Goal: Task Accomplishment & Management: Manage account settings

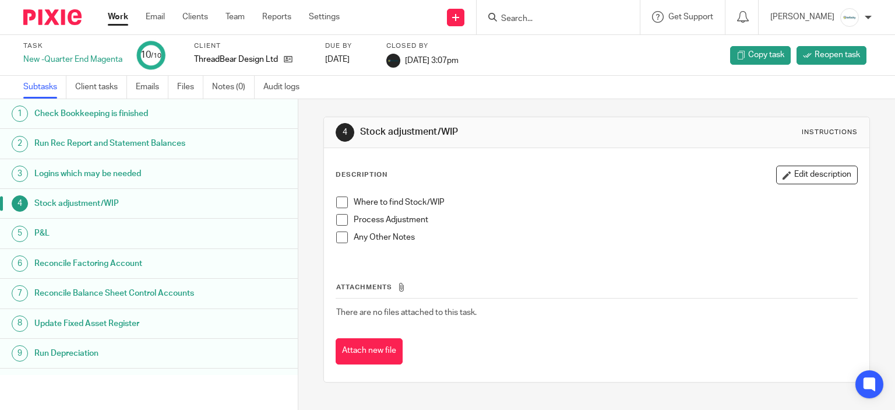
scroll to position [22, 0]
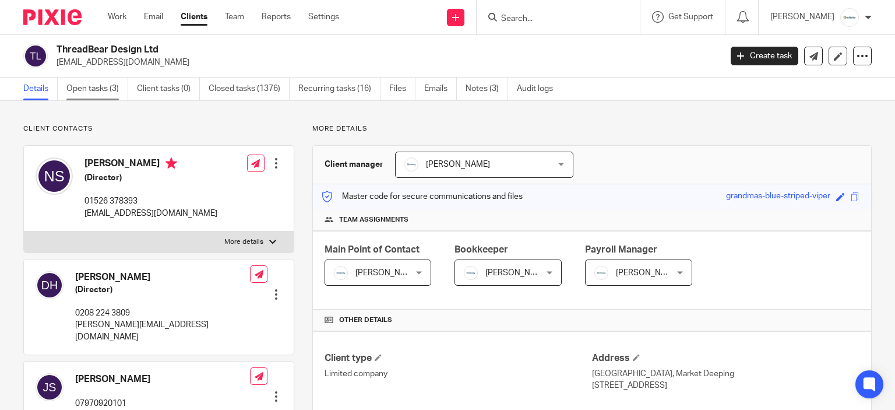
click at [110, 97] on link "Open tasks (3)" at bounding box center [97, 88] width 62 height 23
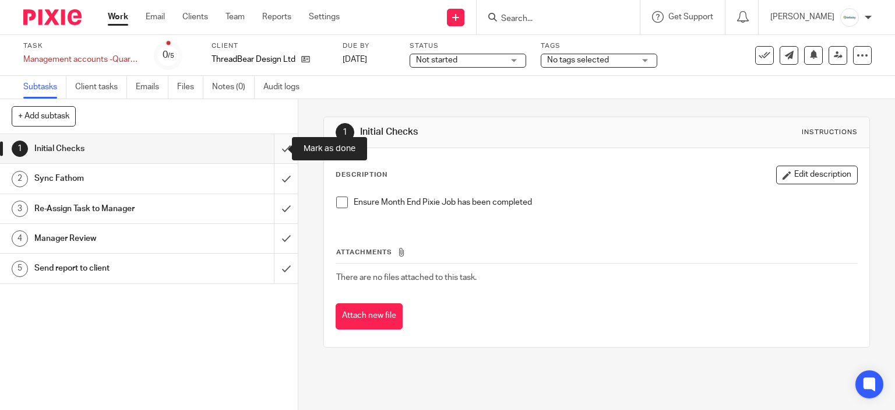
click at [282, 150] on input "submit" at bounding box center [149, 148] width 298 height 29
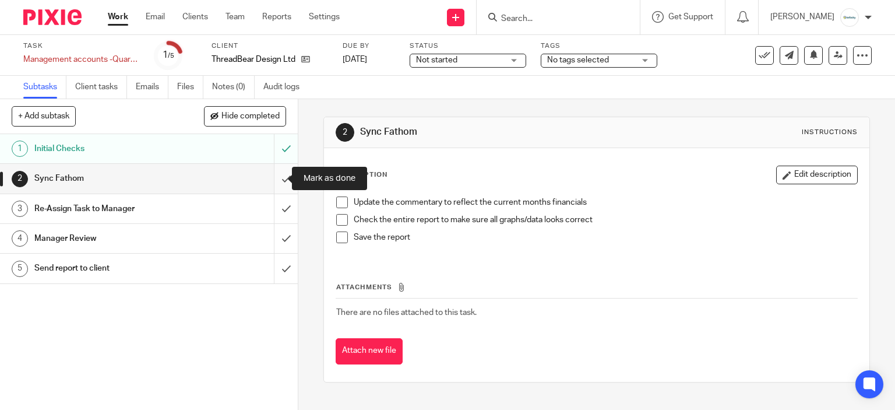
click at [274, 175] on input "submit" at bounding box center [149, 178] width 298 height 29
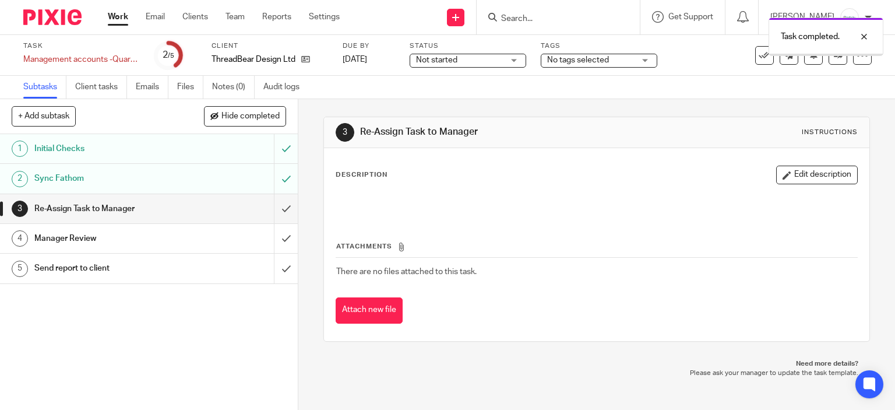
click at [282, 209] on input "submit" at bounding box center [149, 208] width 298 height 29
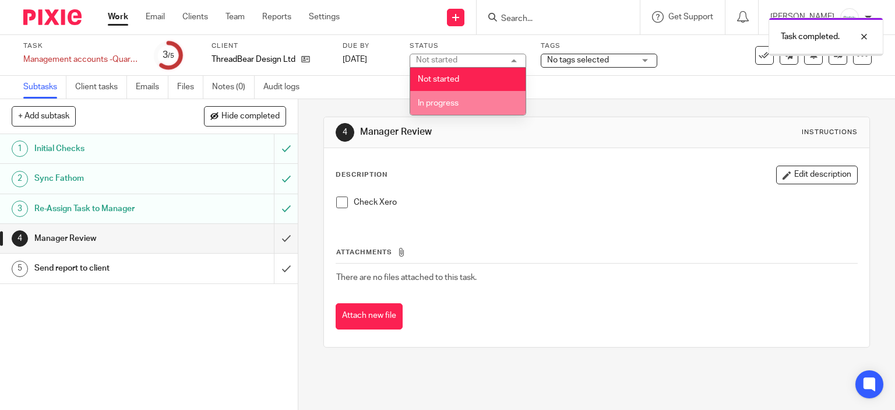
click at [459, 100] on li "In progress" at bounding box center [467, 103] width 115 height 24
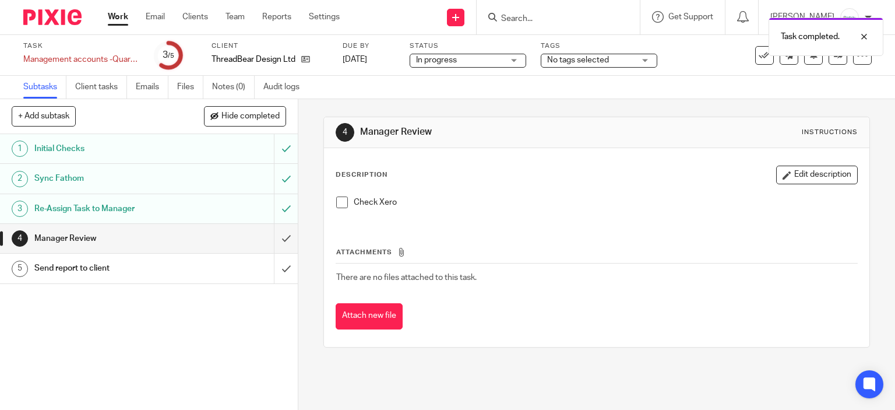
click at [585, 73] on div "Task Management accounts -Quarterly/1 Save Management accounts -Quarterly/1 3 /…" at bounding box center [447, 55] width 895 height 41
click at [584, 62] on span "No tags selected" at bounding box center [578, 60] width 62 height 8
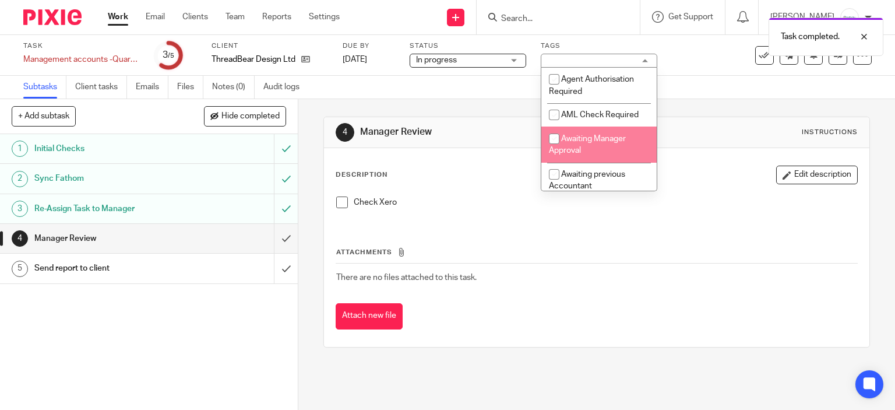
drag, startPoint x: 605, startPoint y: 141, endPoint x: 523, endPoint y: 143, distance: 81.6
click at [604, 141] on span "Awaiting Manager Approval" at bounding box center [587, 145] width 77 height 20
checkbox input "true"
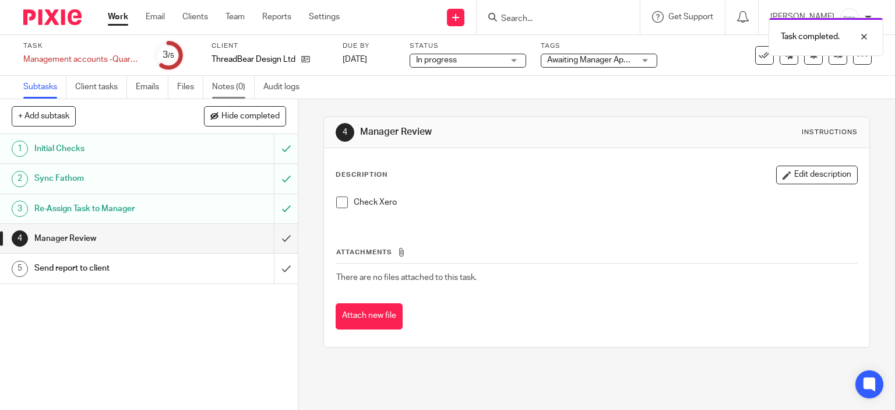
click at [237, 80] on link "Notes (0)" at bounding box center [233, 87] width 43 height 23
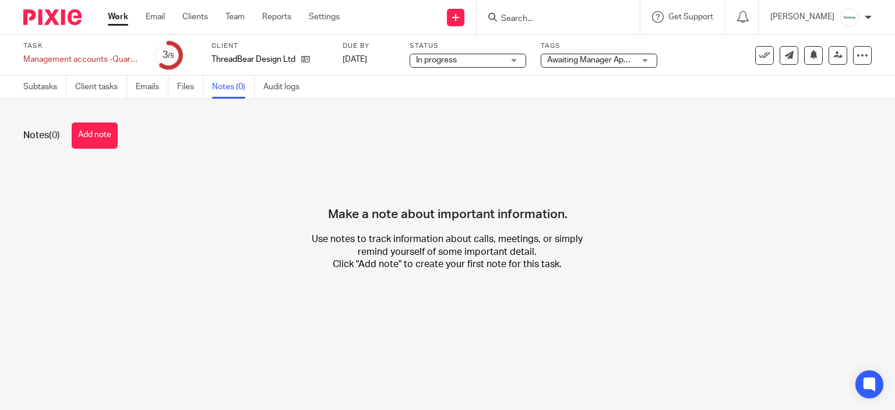
click at [103, 141] on button "Add note" at bounding box center [95, 135] width 46 height 26
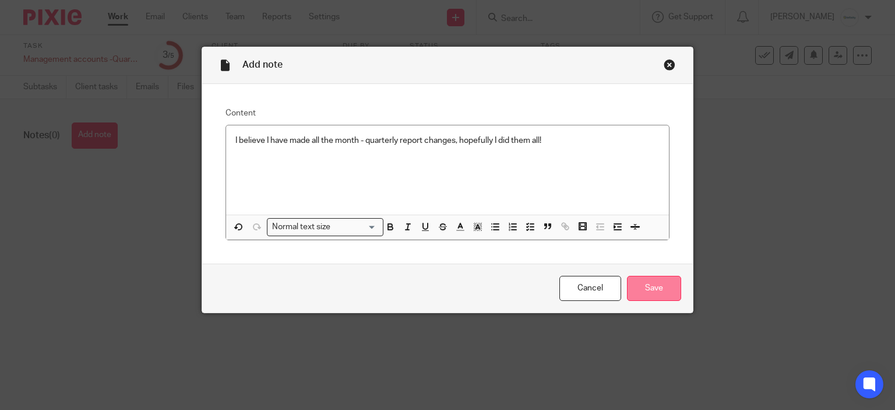
click at [653, 285] on input "Save" at bounding box center [654, 288] width 54 height 25
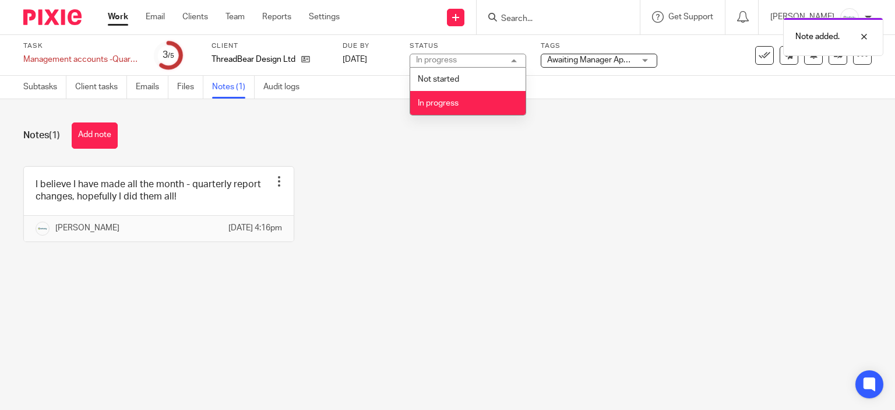
click at [627, 102] on div "Notes (1) Add note I believe I have made all the month - quarterly report chang…" at bounding box center [447, 191] width 895 height 184
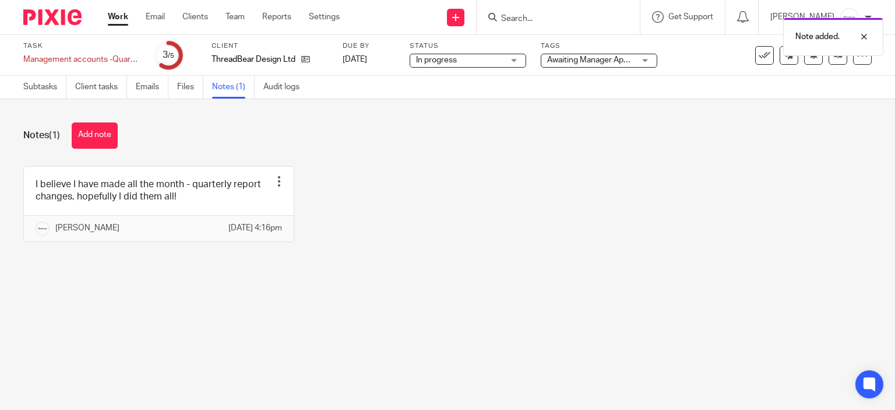
click at [602, 51] on div "Note added." at bounding box center [665, 34] width 436 height 44
click at [609, 61] on span "Awaiting Manager Approval" at bounding box center [596, 60] width 98 height 8
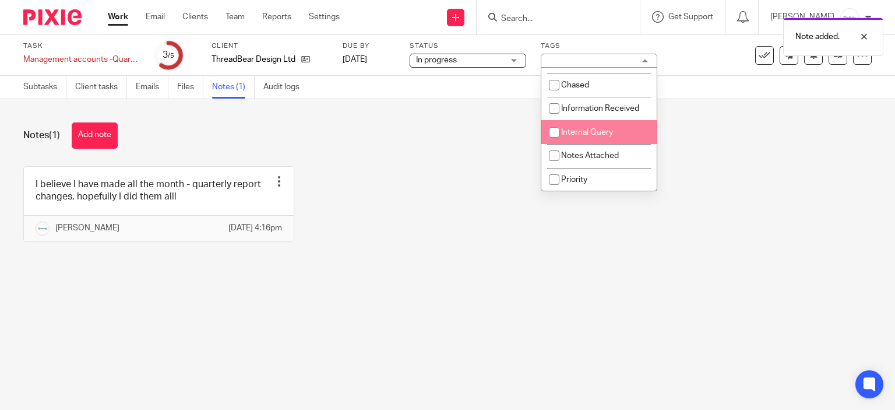
scroll to position [128, 0]
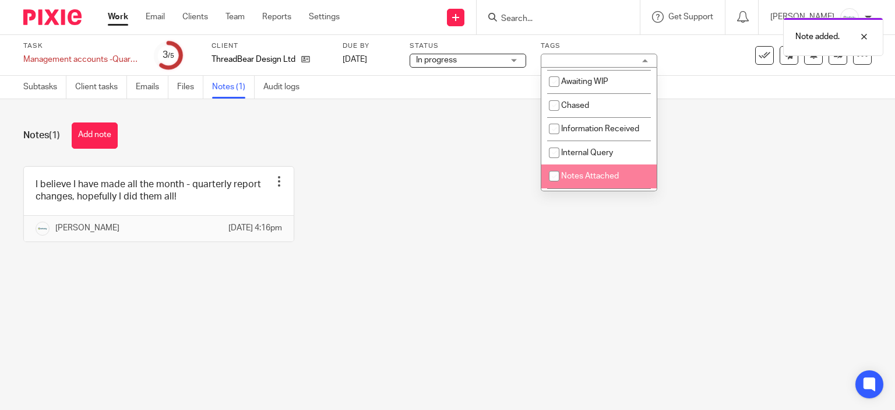
click at [605, 172] on li "Notes Attached" at bounding box center [598, 176] width 115 height 24
checkbox input "true"
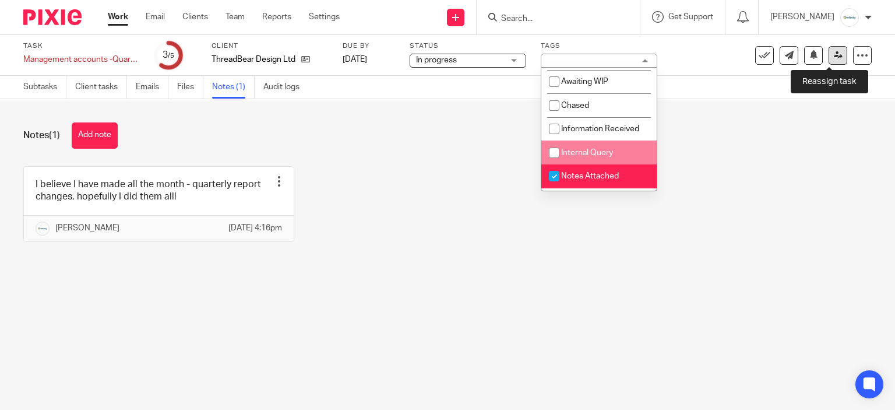
click at [828, 62] on link at bounding box center [837, 55] width 19 height 19
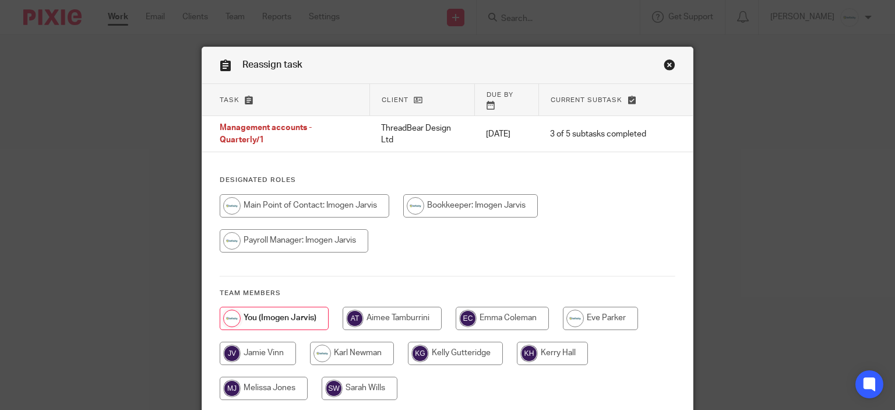
click at [347, 342] on input "radio" at bounding box center [352, 352] width 84 height 23
radio input "true"
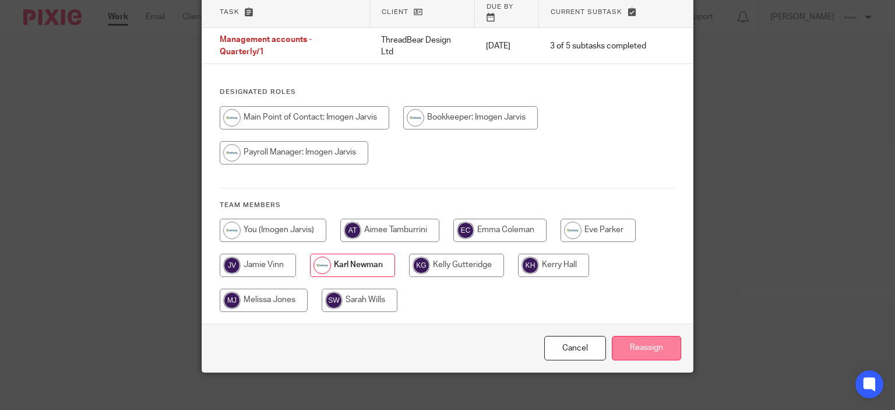
click at [635, 342] on input "Reassign" at bounding box center [646, 348] width 69 height 25
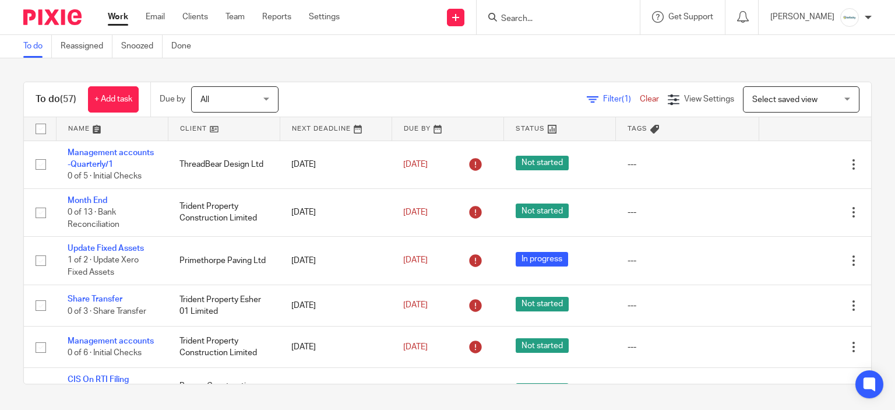
scroll to position [291, 0]
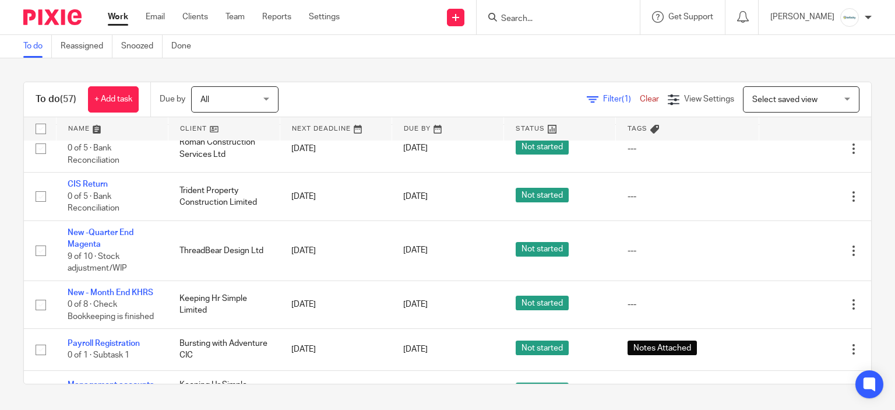
click at [122, 13] on link "Work" at bounding box center [118, 17] width 20 height 12
click at [129, 18] on ul "Work Email Clients Team Reports Settings" at bounding box center [232, 17] width 249 height 12
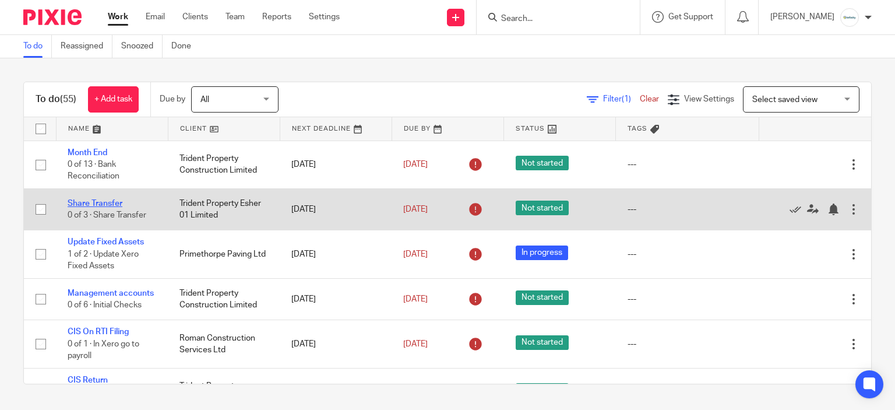
click at [94, 202] on link "Share Transfer" at bounding box center [95, 203] width 55 height 8
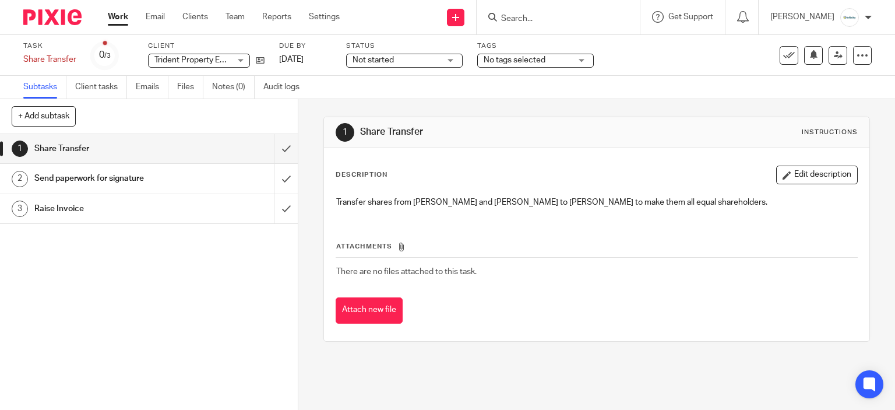
click at [101, 204] on h1 "Raise Invoice" at bounding box center [110, 208] width 152 height 17
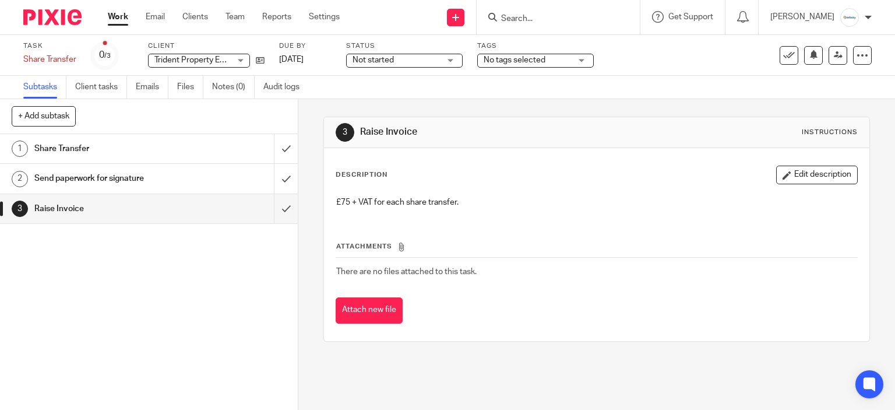
click at [117, 160] on link "1 Share Transfer" at bounding box center [137, 148] width 274 height 29
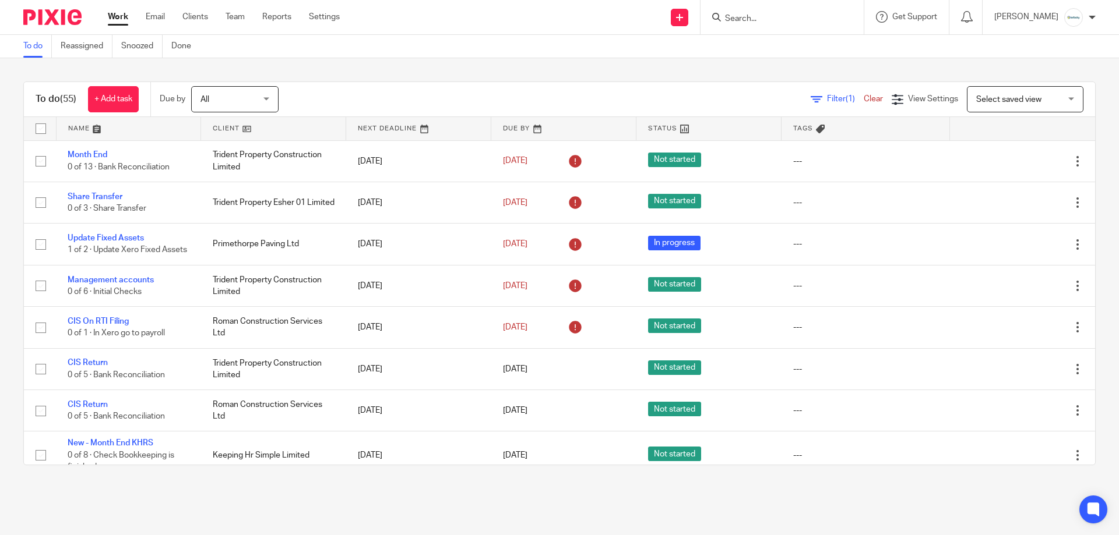
click at [760, 18] on input "Search" at bounding box center [776, 19] width 105 height 10
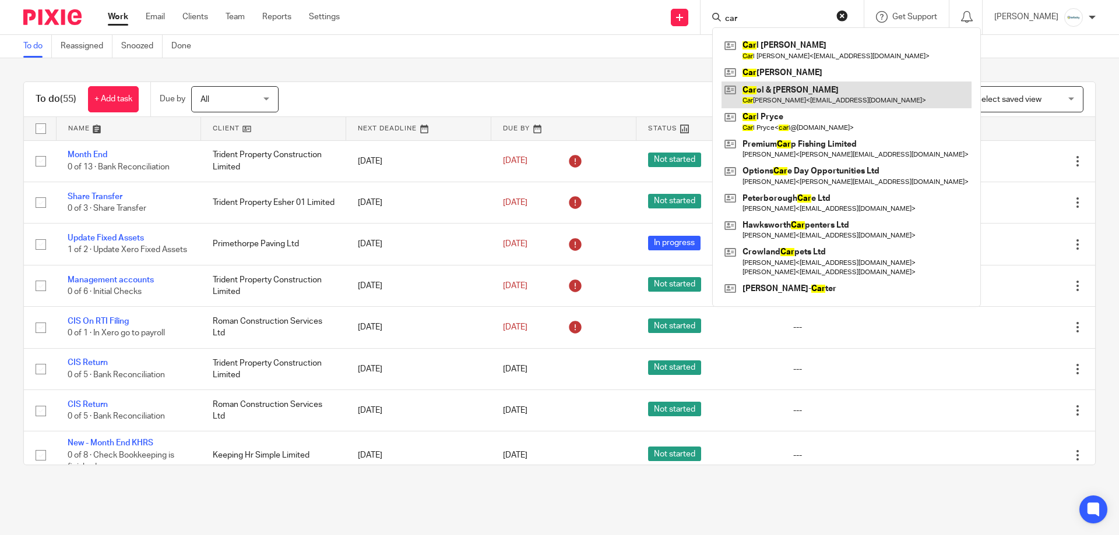
type input "car"
click at [360, 66] on div "To do (55) + Add task Due by All All Today Tomorrow This week Next week This mo…" at bounding box center [559, 273] width 1119 height 431
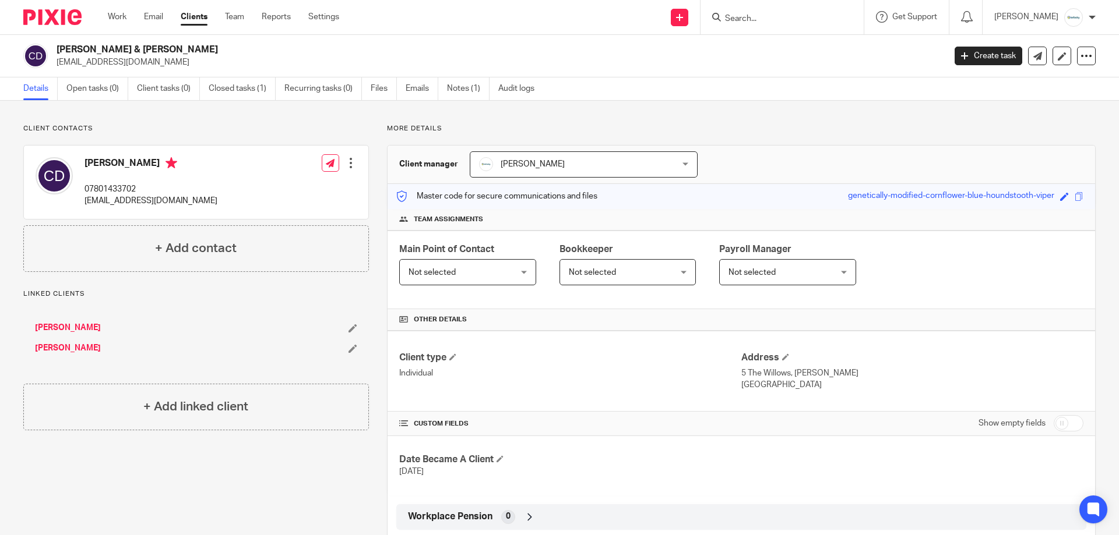
drag, startPoint x: 65, startPoint y: 362, endPoint x: 59, endPoint y: 347, distance: 16.2
click at [62, 354] on div "Carol Duggan Gregory Duggan" at bounding box center [195, 339] width 345 height 56
click at [57, 345] on link "[PERSON_NAME]" at bounding box center [68, 349] width 66 height 12
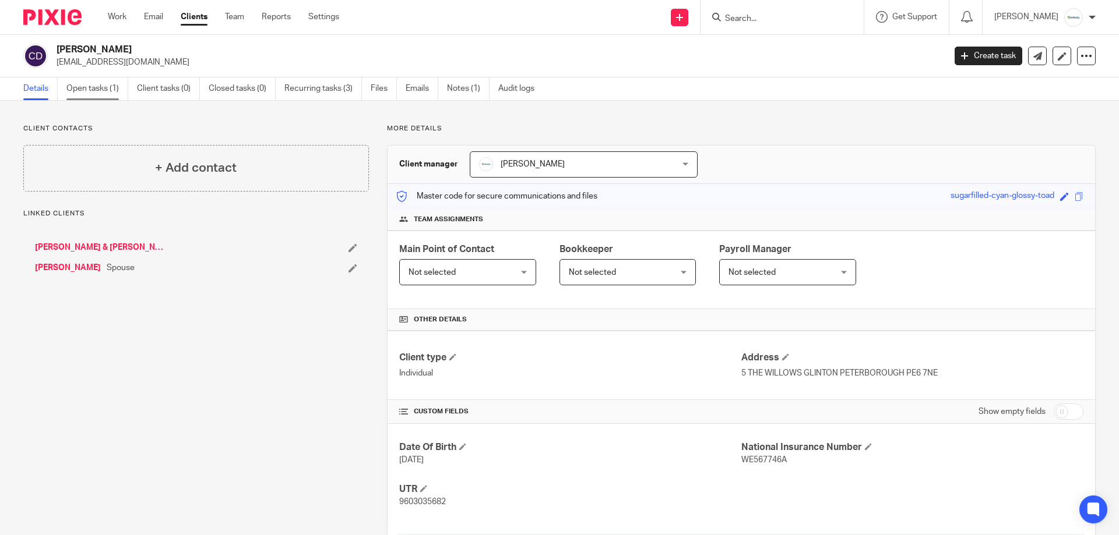
click at [90, 89] on link "Open tasks (1)" at bounding box center [97, 88] width 62 height 23
click at [111, 79] on link "Open tasks (1)" at bounding box center [97, 88] width 62 height 23
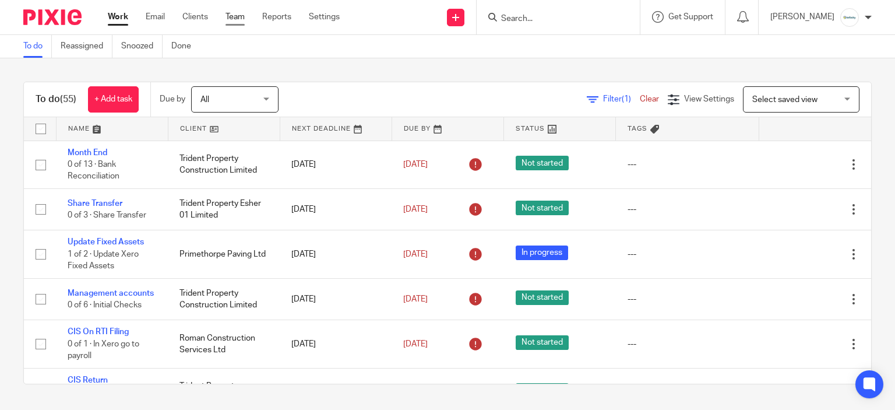
click at [231, 18] on link "Team" at bounding box center [234, 17] width 19 height 12
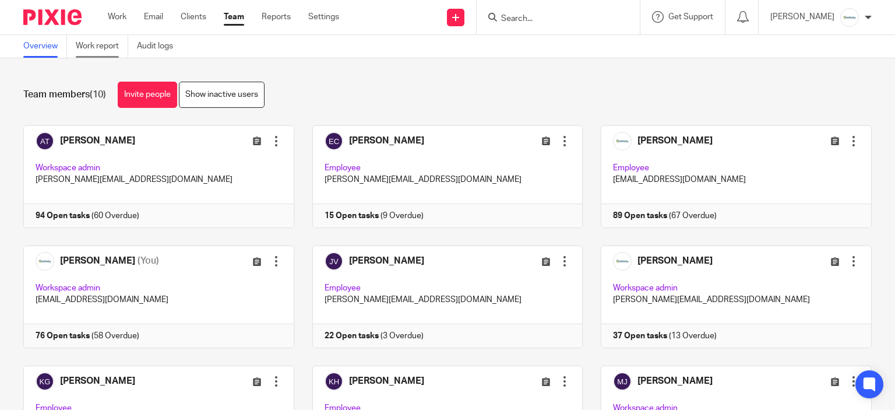
click at [110, 41] on link "Work report" at bounding box center [102, 46] width 52 height 23
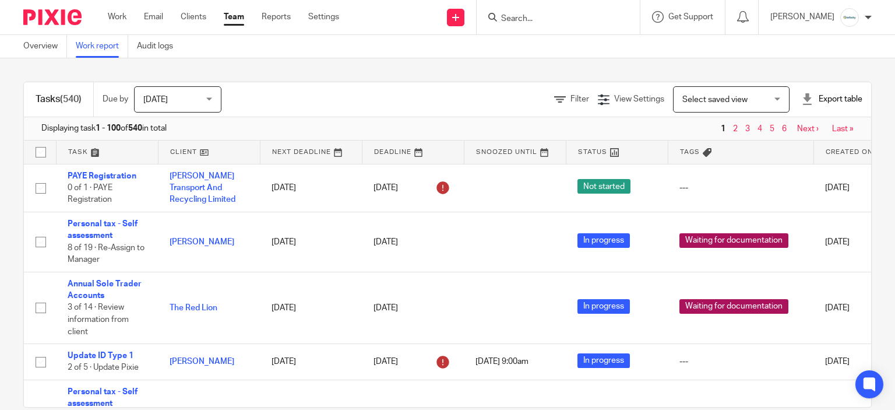
click at [682, 103] on span "Select saved view" at bounding box center [724, 99] width 85 height 24
click at [562, 93] on div "Filter" at bounding box center [576, 99] width 44 height 12
click at [570, 96] on span "Filter" at bounding box center [579, 99] width 19 height 8
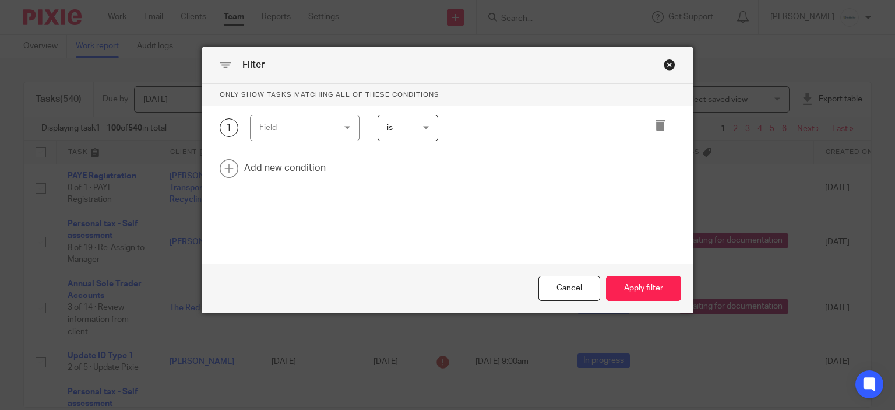
click at [333, 131] on div "Field" at bounding box center [299, 127] width 80 height 24
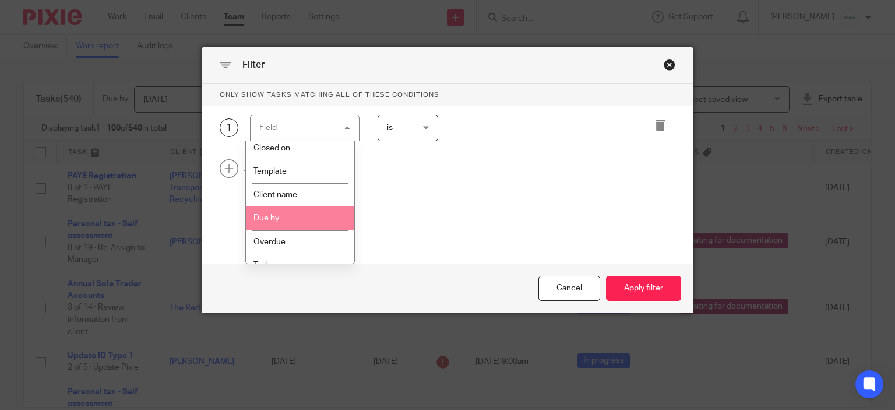
scroll to position [175, 0]
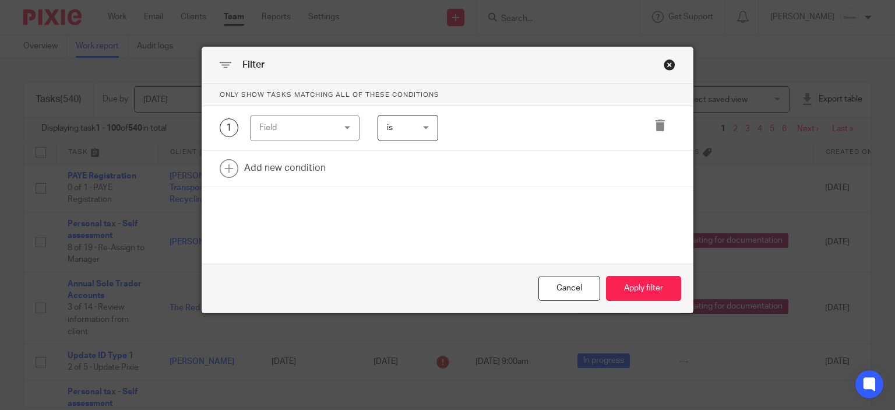
click at [664, 62] on div "Close this dialog window" at bounding box center [670, 65] width 12 height 12
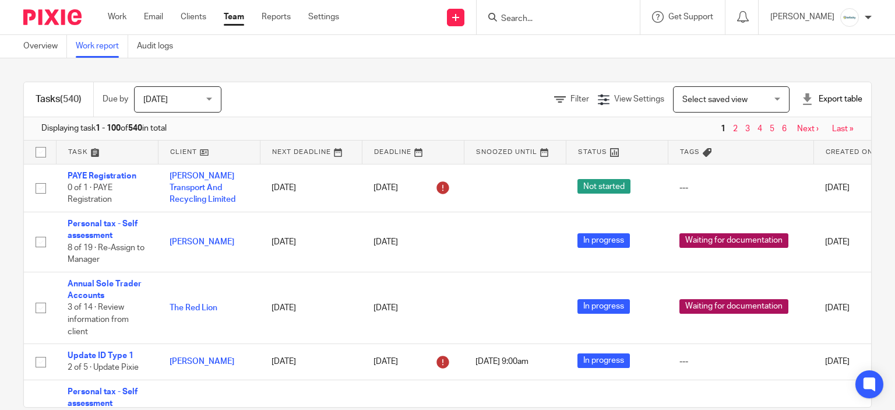
click at [682, 90] on span "Select saved view" at bounding box center [724, 99] width 85 height 24
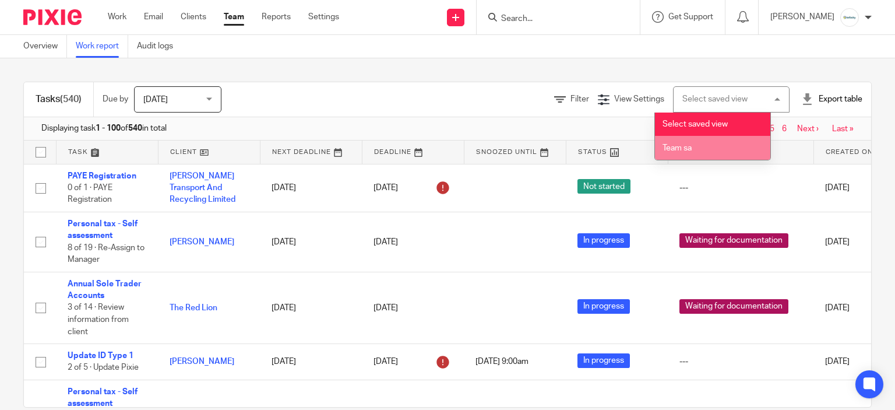
click at [705, 142] on li "Team sa" at bounding box center [712, 148] width 115 height 24
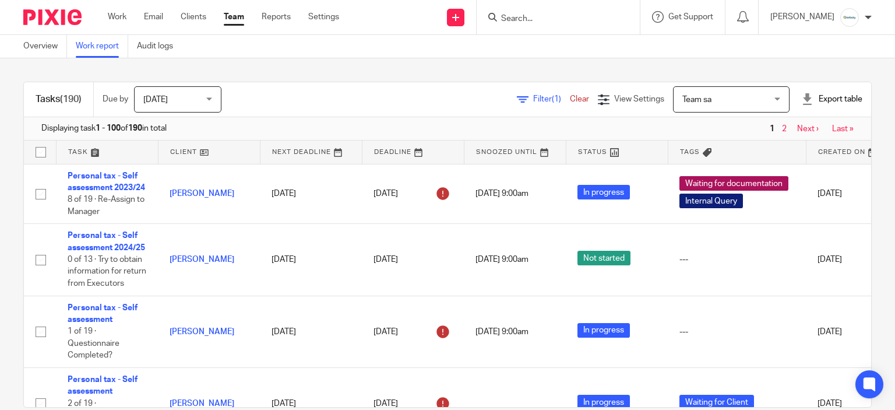
click at [237, 23] on link "Team" at bounding box center [234, 17] width 20 height 12
click at [238, 20] on link "Team" at bounding box center [234, 17] width 20 height 12
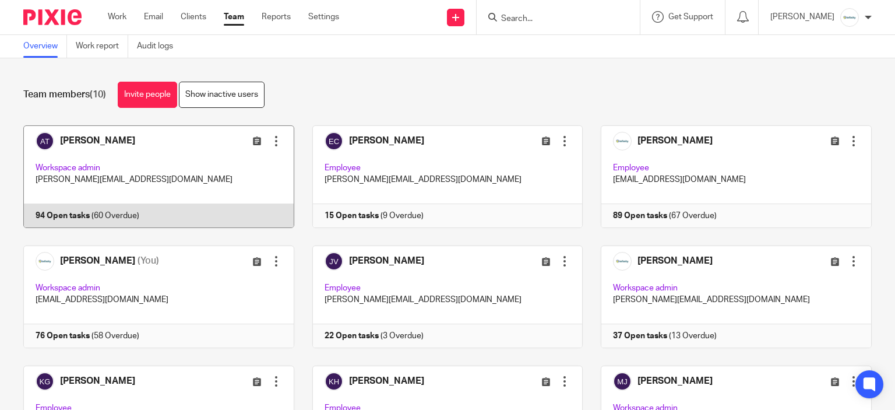
click at [146, 171] on link at bounding box center [149, 176] width 289 height 103
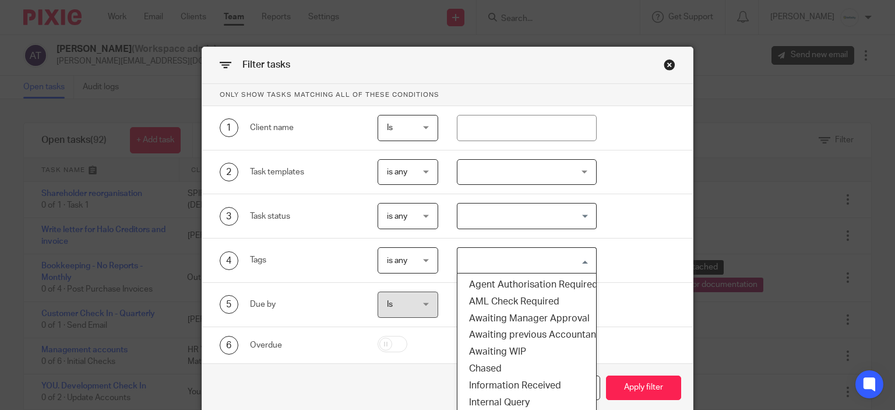
click at [480, 254] on input "Search for option" at bounding box center [523, 260] width 131 height 20
click at [510, 319] on li "Awaiting Manager Approval" at bounding box center [526, 318] width 139 height 17
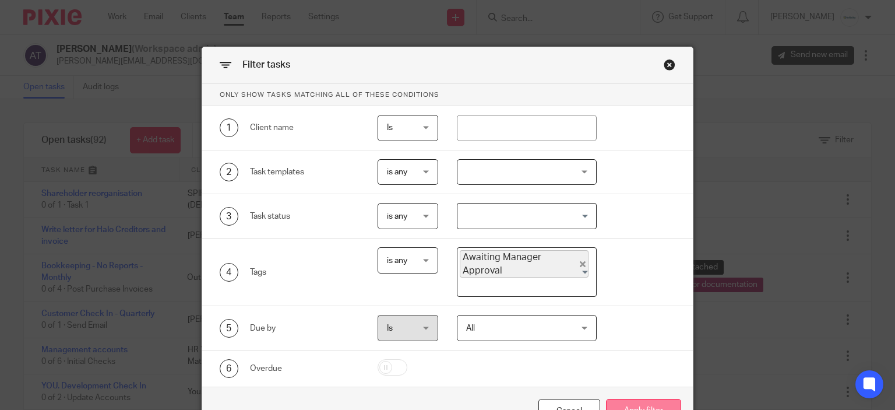
click at [646, 403] on button "Apply filter" at bounding box center [643, 410] width 75 height 25
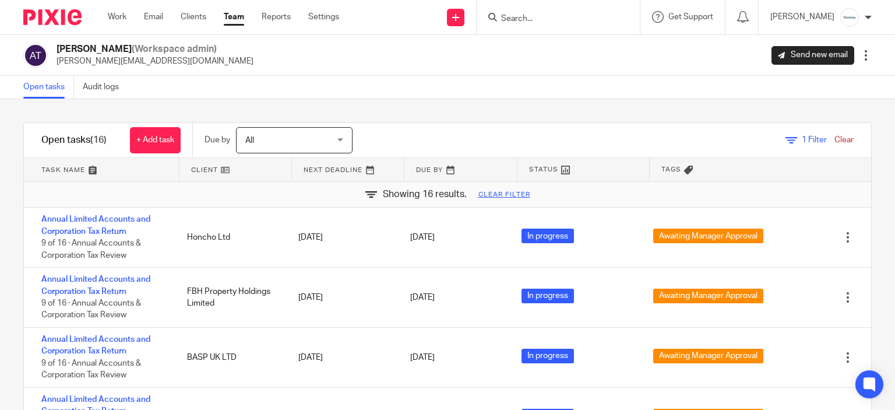
click at [72, 170] on link at bounding box center [101, 169] width 155 height 23
